Goal: Find specific page/section: Find specific page/section

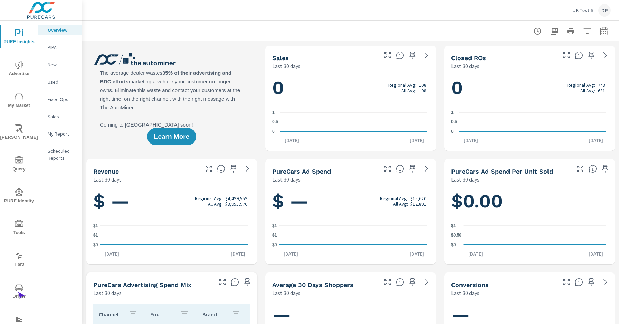
click at [18, 291] on span "Driver" at bounding box center [18, 291] width 33 height 17
